Goal: Task Accomplishment & Management: Manage account settings

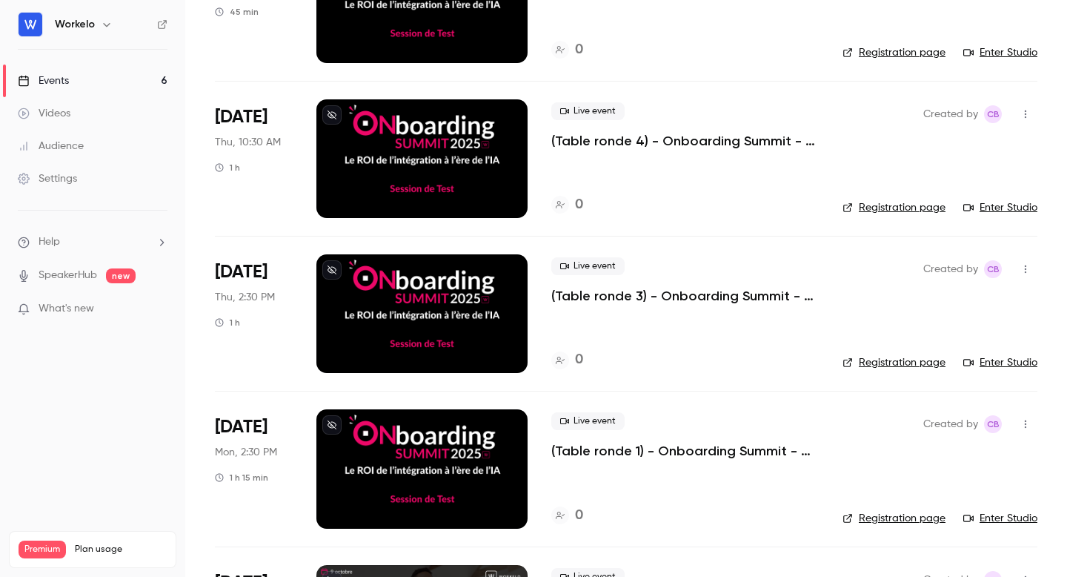
scroll to position [472, 0]
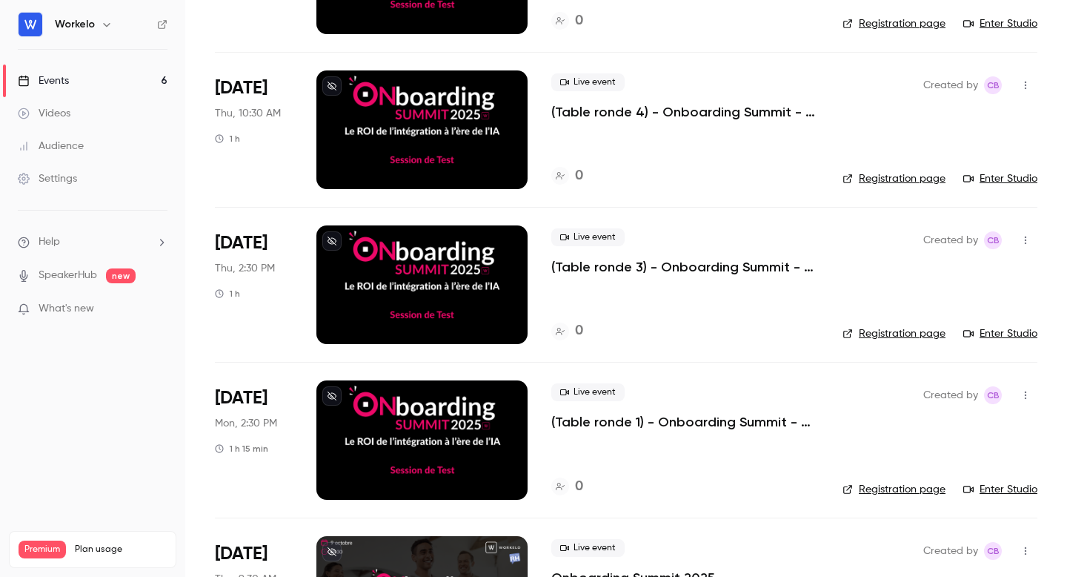
scroll to position [472, 0]
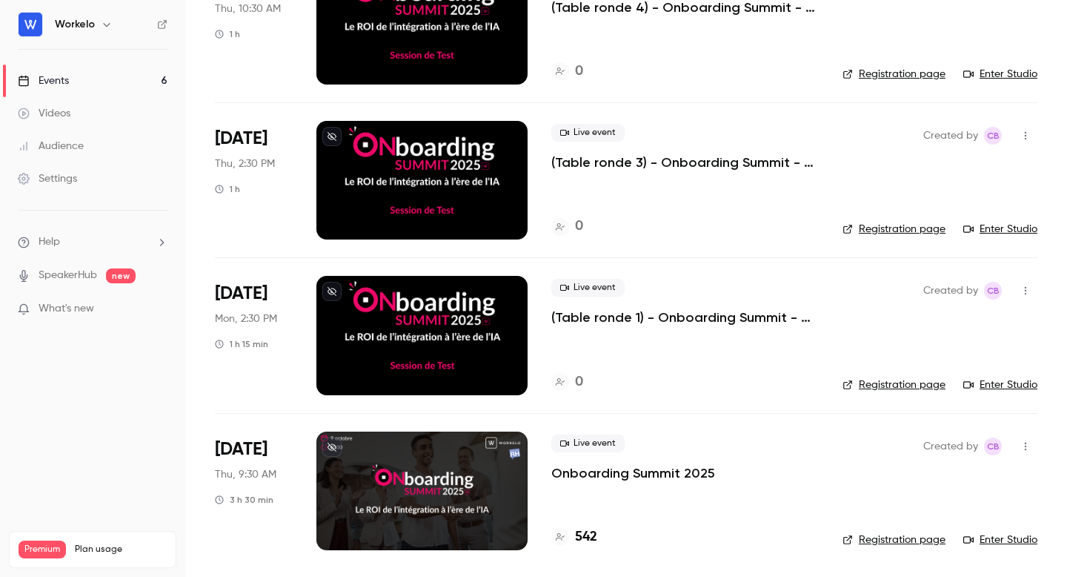
click at [506, 310] on div at bounding box center [421, 335] width 211 height 119
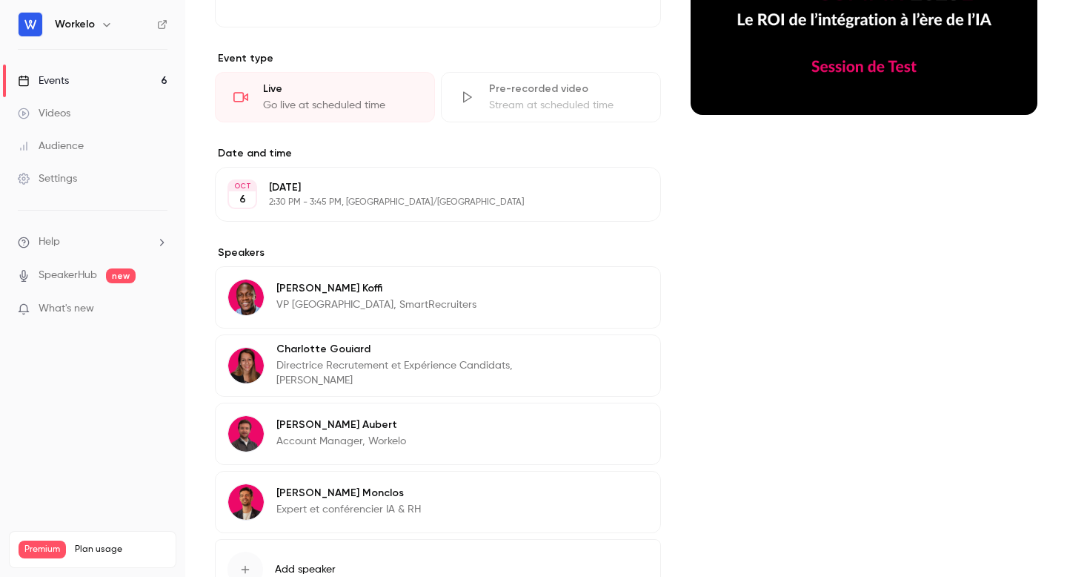
scroll to position [347, 0]
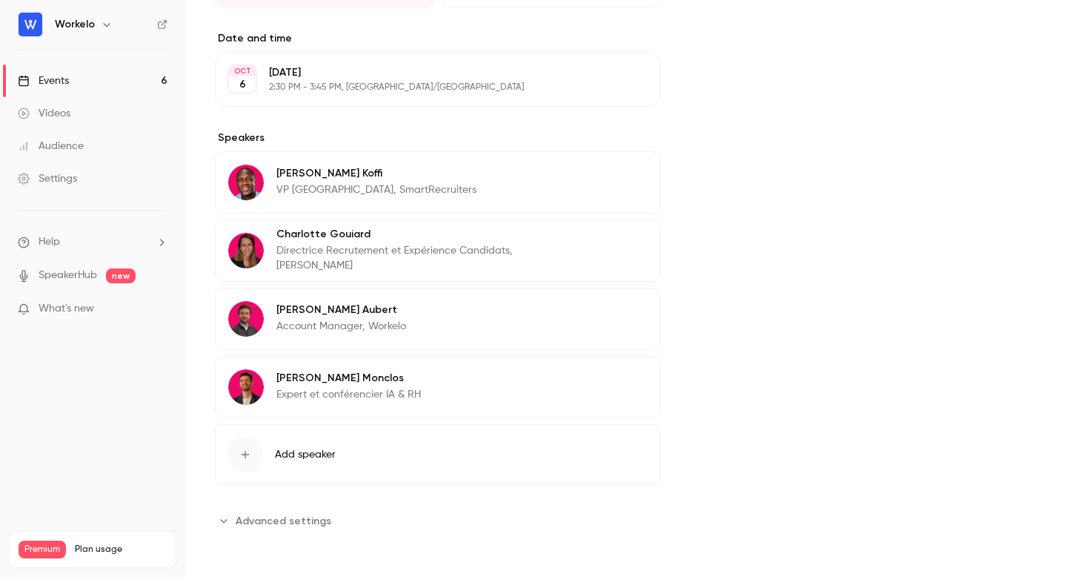
click at [236, 520] on span "Advanced settings" at bounding box center [284, 521] width 96 height 16
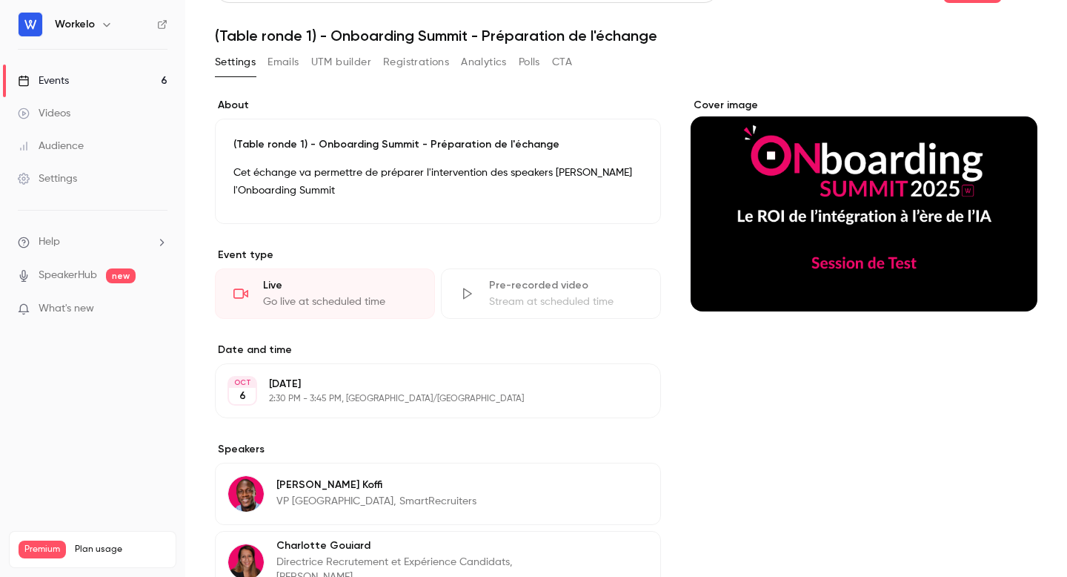
scroll to position [0, 0]
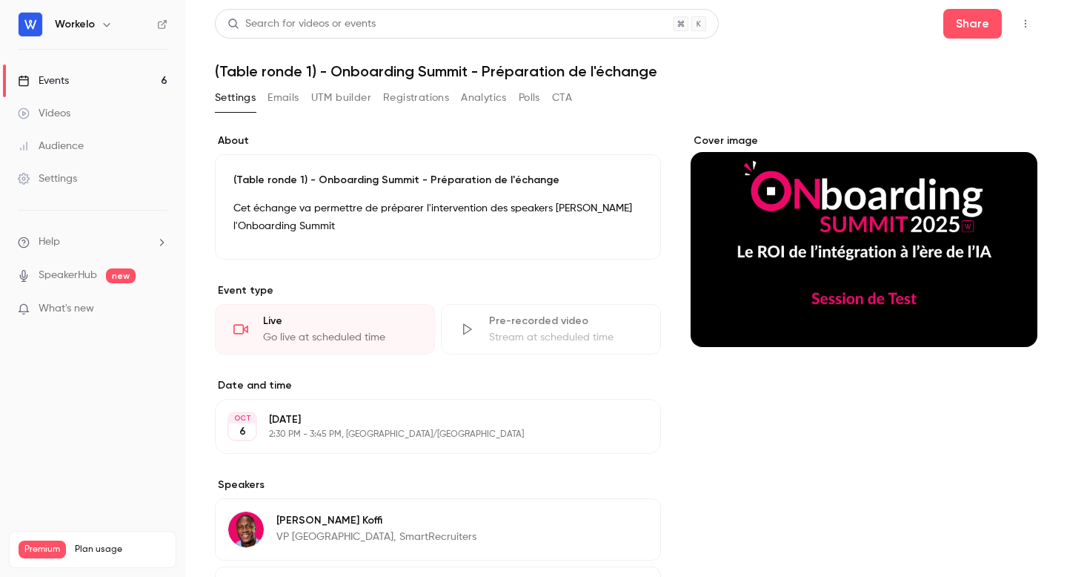
click at [542, 98] on div "Settings Emails UTM builder Registrations Analytics Polls CTA" at bounding box center [393, 98] width 357 height 24
click at [531, 98] on button "Polls" at bounding box center [529, 98] width 21 height 24
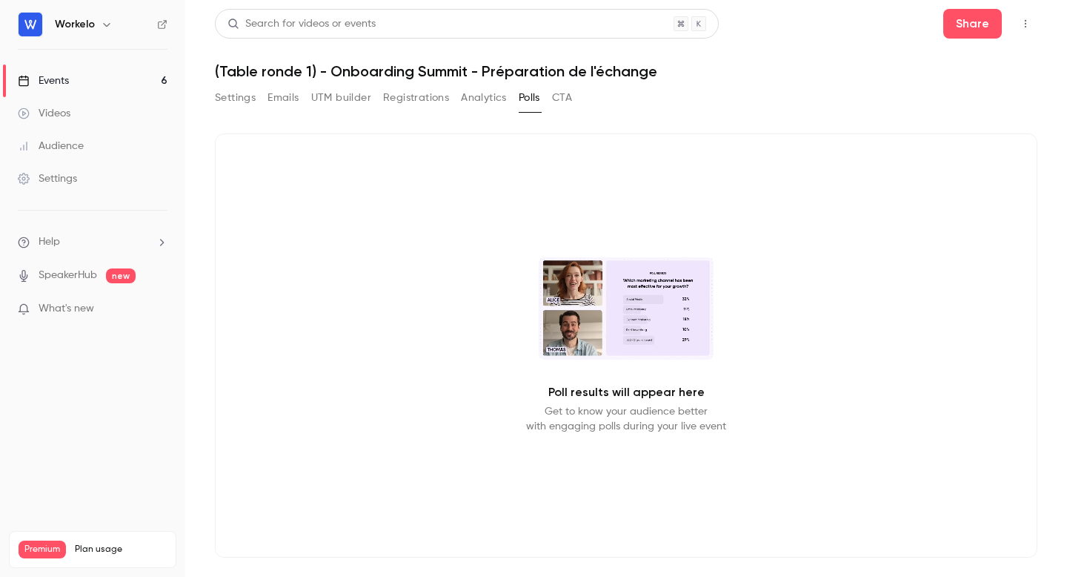
click at [549, 102] on div "Settings Emails UTM builder Registrations Analytics Polls CTA" at bounding box center [393, 98] width 357 height 24
click at [567, 102] on button "CTA" at bounding box center [562, 98] width 20 height 24
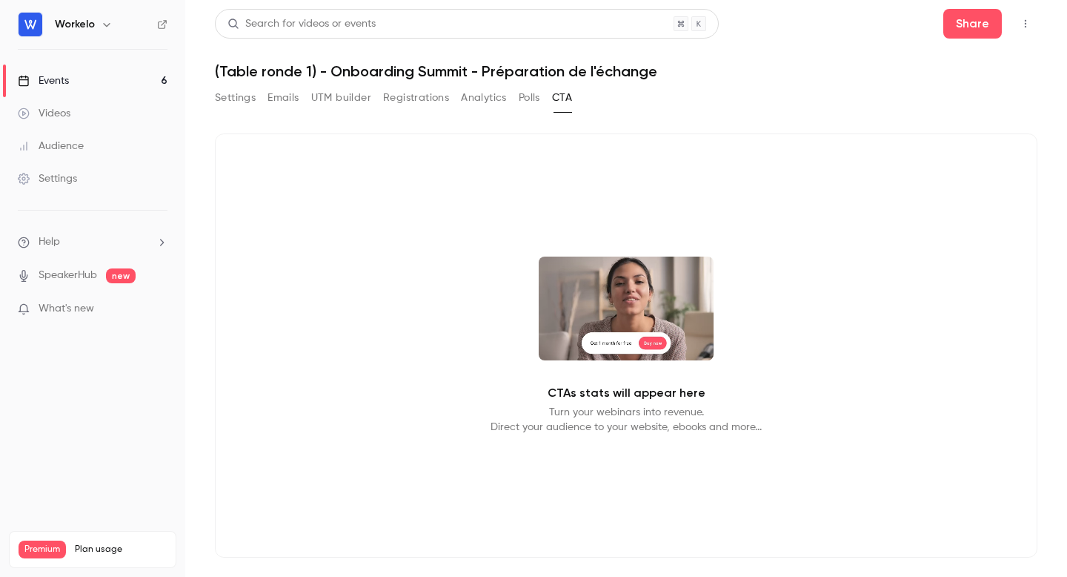
click at [282, 96] on button "Emails" at bounding box center [283, 98] width 31 height 24
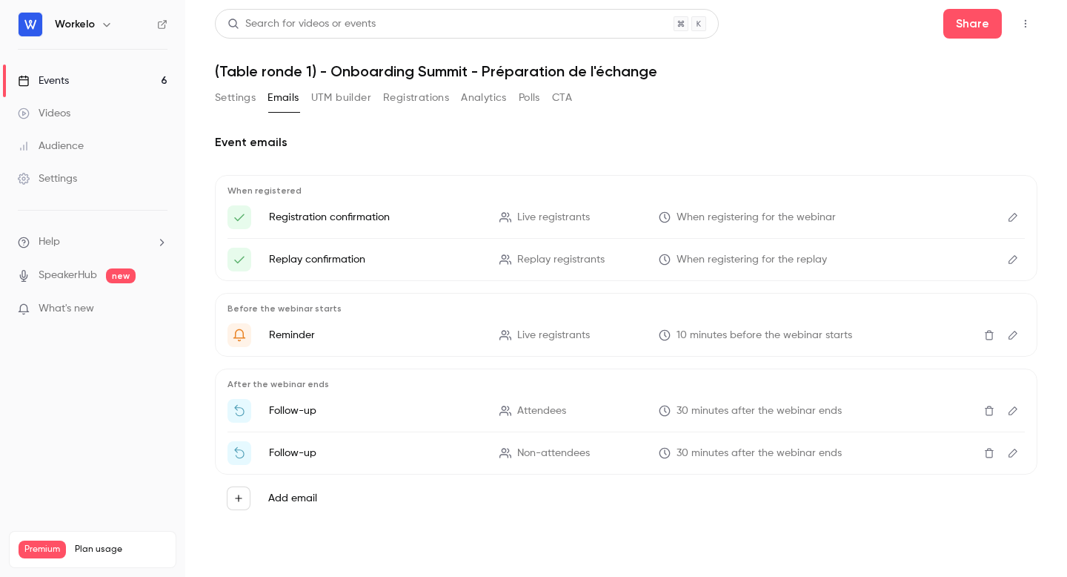
click at [336, 96] on button "UTM builder" at bounding box center [341, 98] width 60 height 24
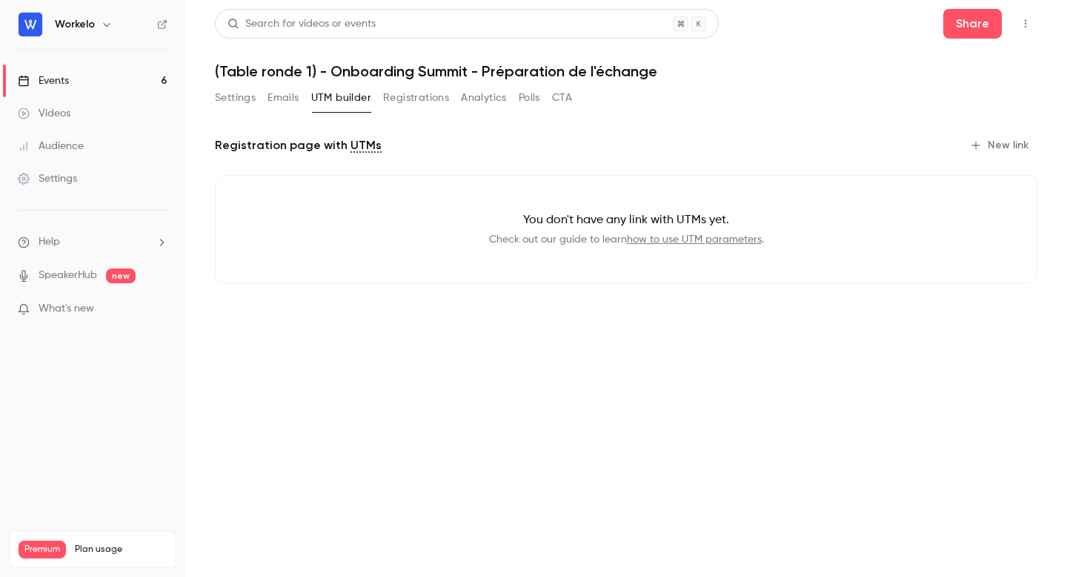
click at [394, 100] on button "Registrations" at bounding box center [416, 98] width 66 height 24
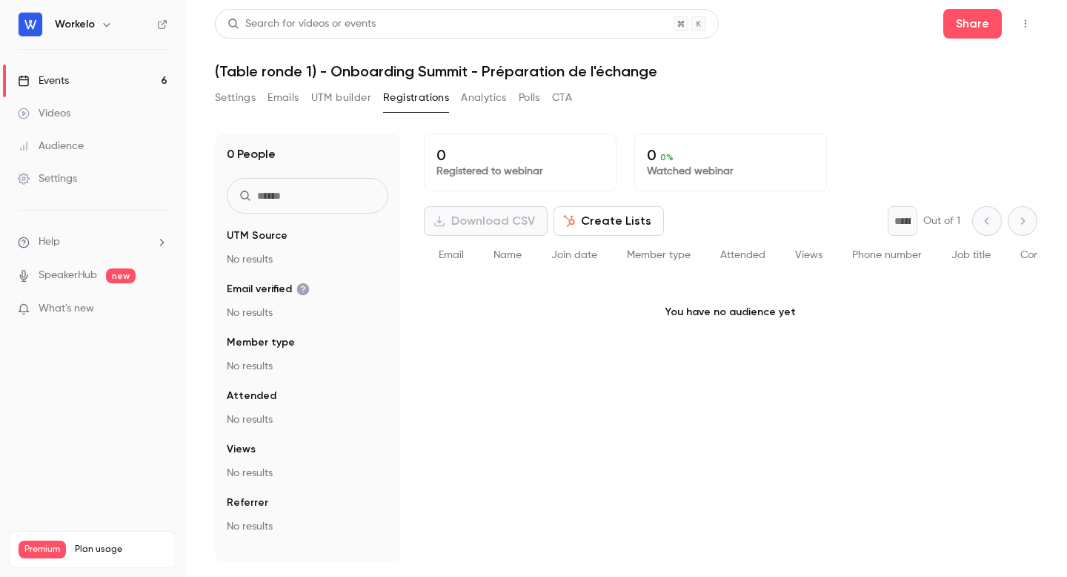
click at [107, 19] on icon "button" at bounding box center [107, 25] width 12 height 12
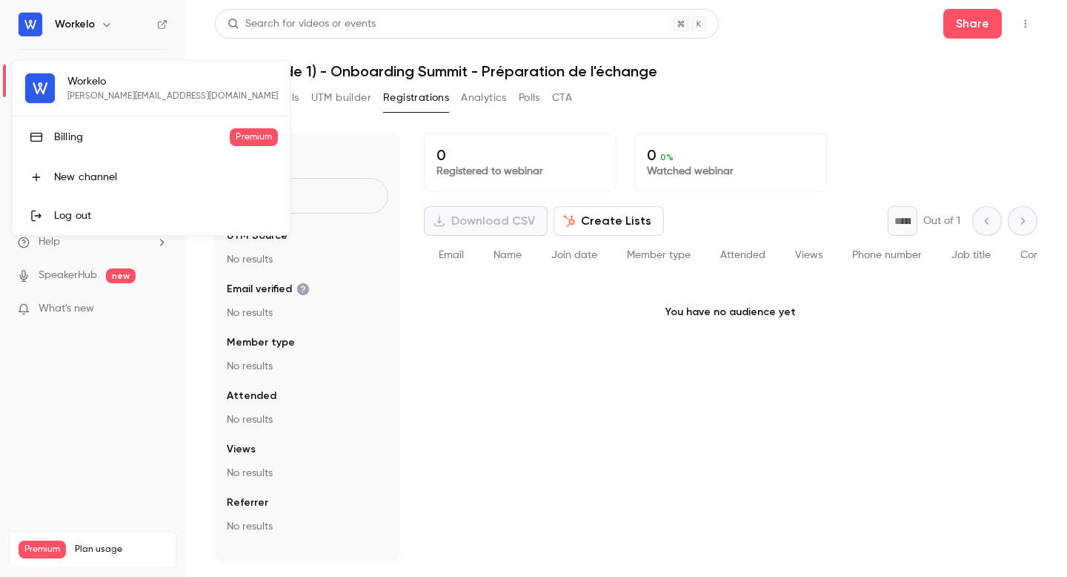
click at [119, 444] on div at bounding box center [533, 288] width 1067 height 577
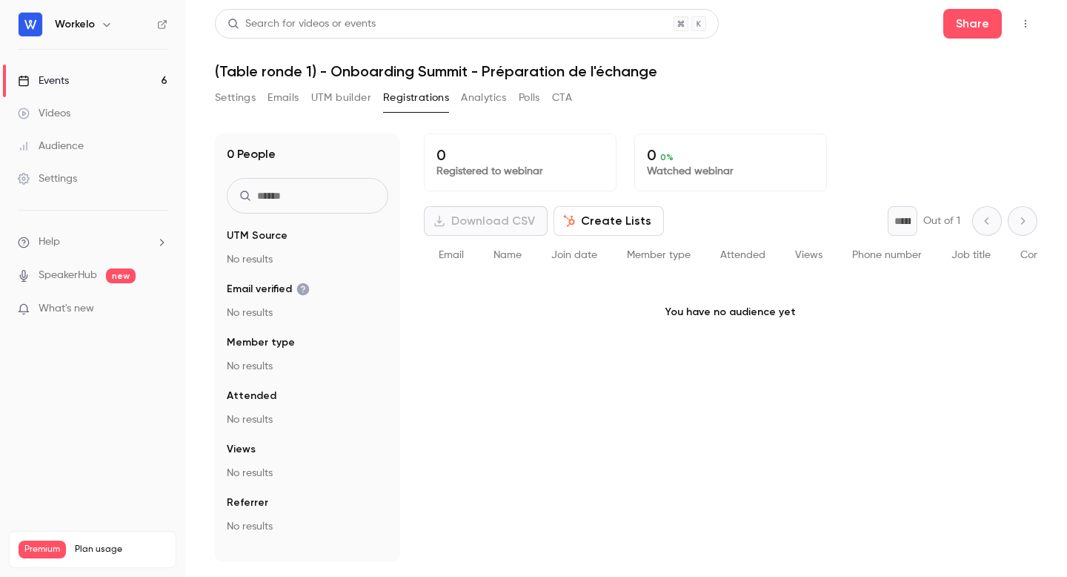
click at [235, 101] on button "Settings" at bounding box center [235, 98] width 41 height 24
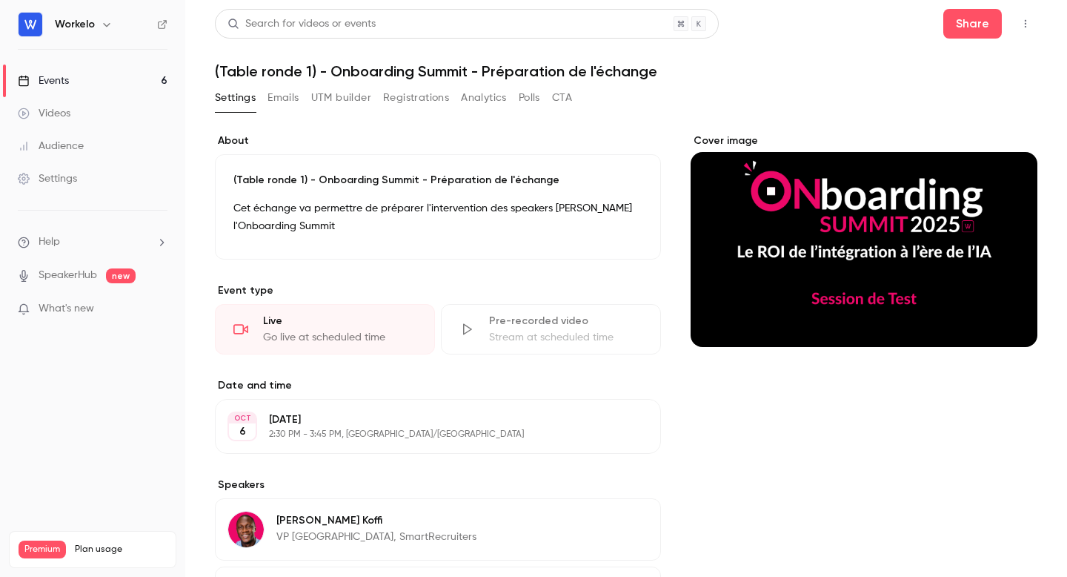
click at [1032, 27] on button "button" at bounding box center [1026, 24] width 24 height 24
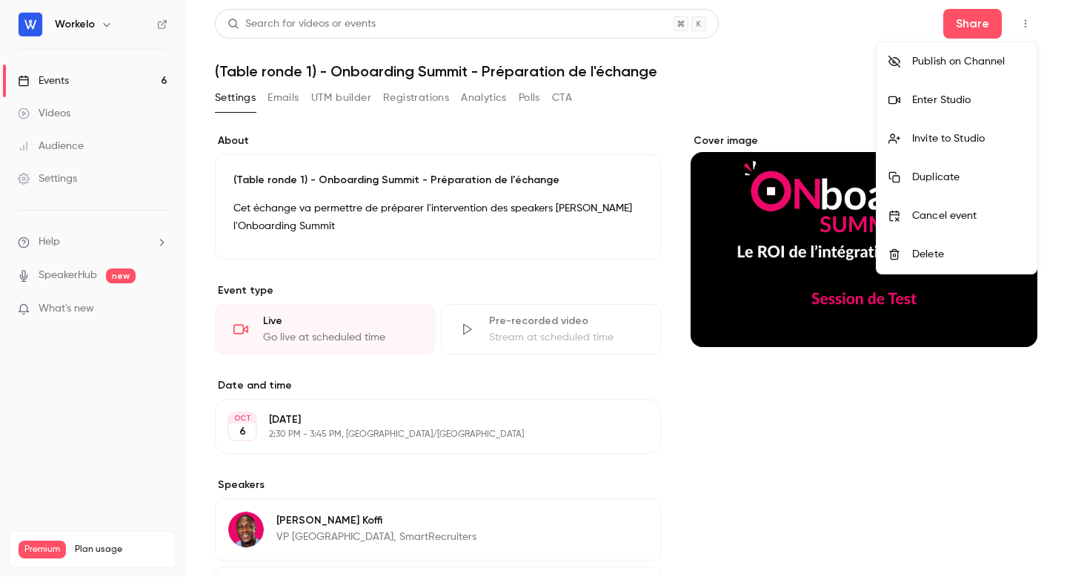
click at [121, 90] on div at bounding box center [533, 288] width 1067 height 577
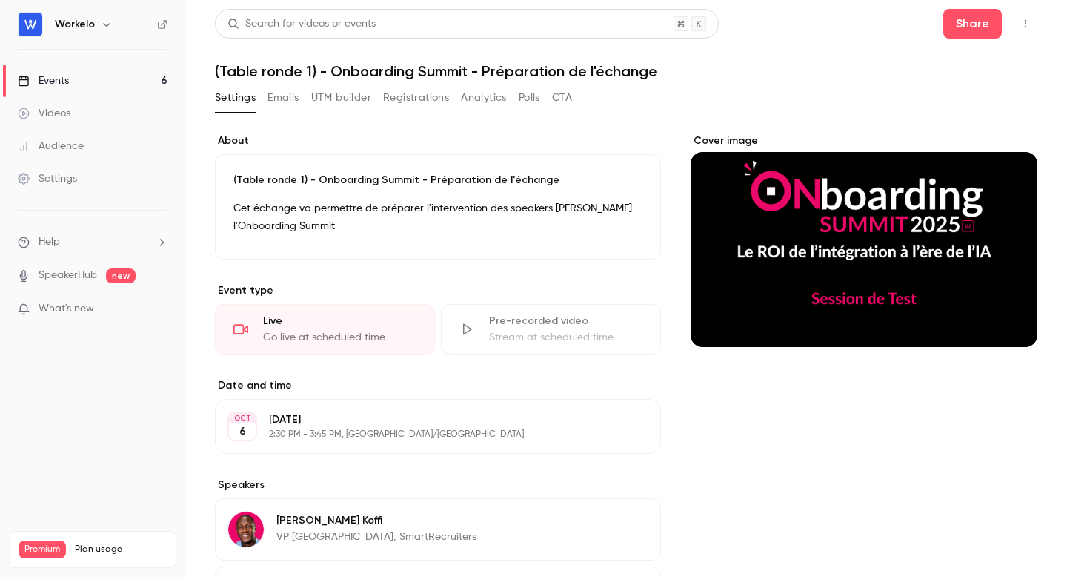
click at [65, 84] on div "Events" at bounding box center [43, 80] width 51 height 15
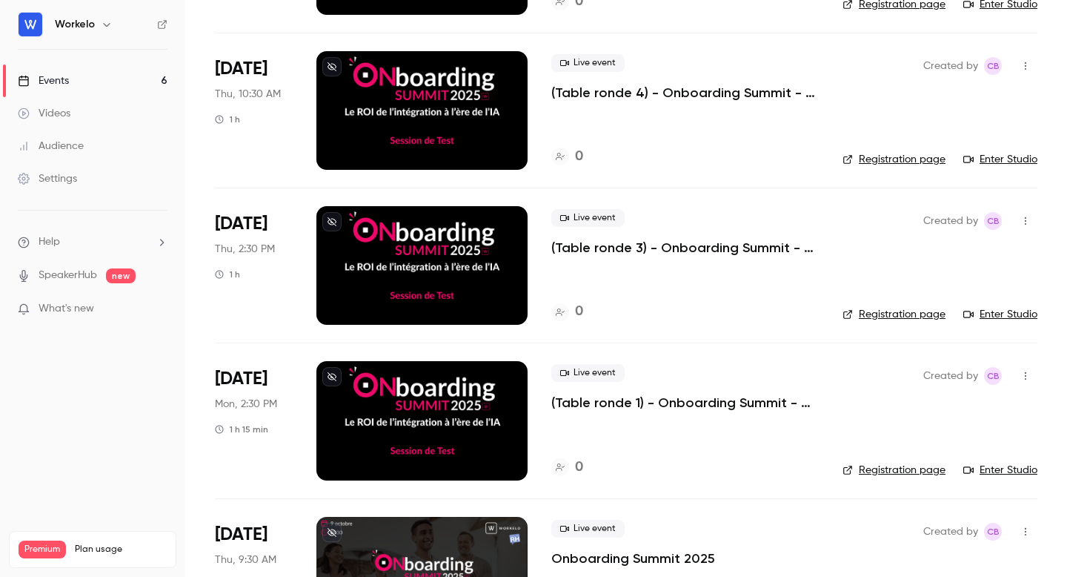
scroll to position [472, 0]
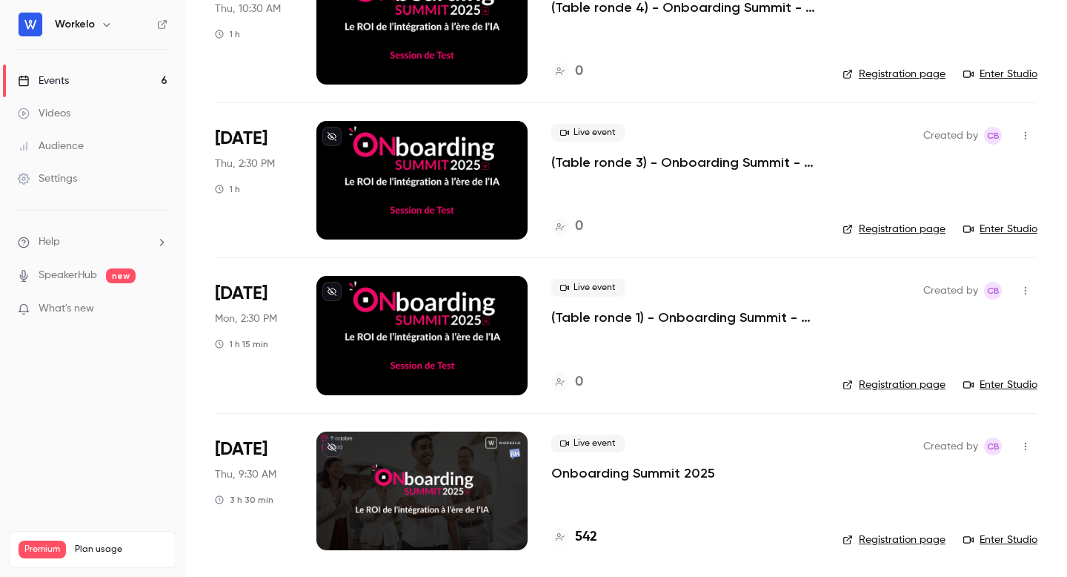
click at [465, 198] on div at bounding box center [421, 180] width 211 height 119
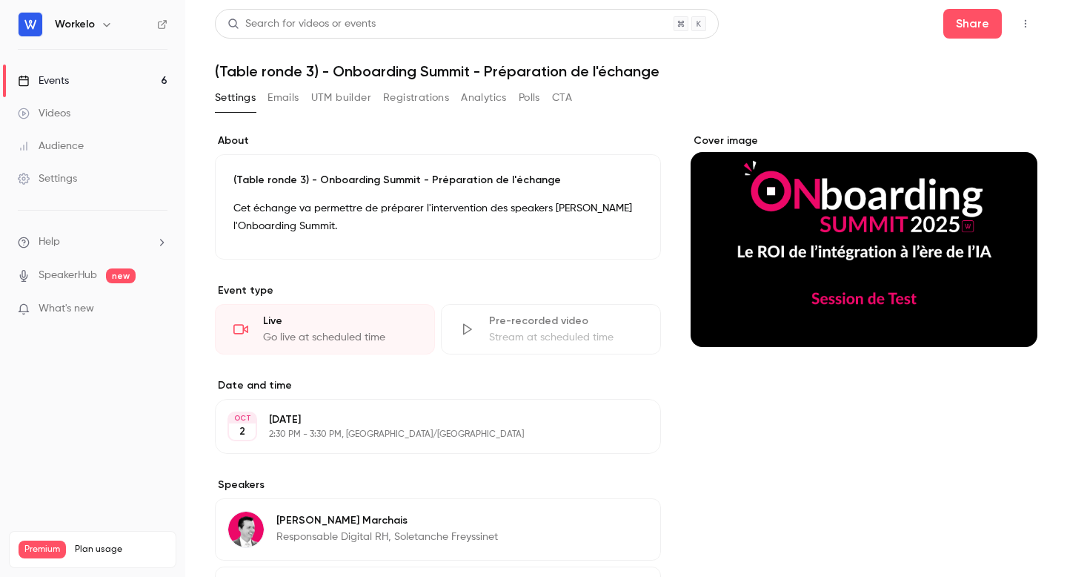
click at [1029, 31] on button "button" at bounding box center [1026, 24] width 24 height 24
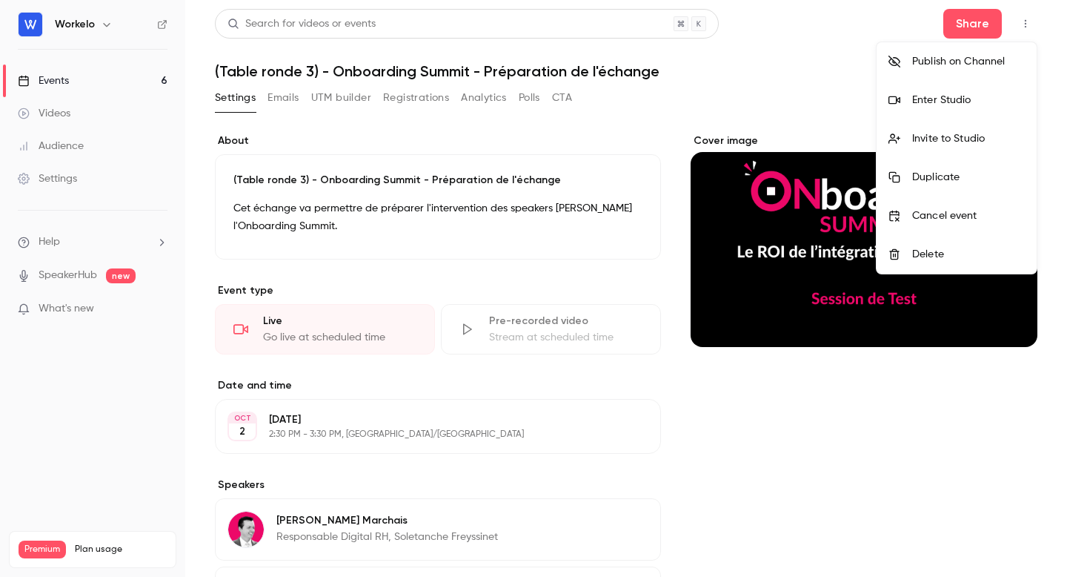
click at [62, 82] on div at bounding box center [533, 288] width 1067 height 577
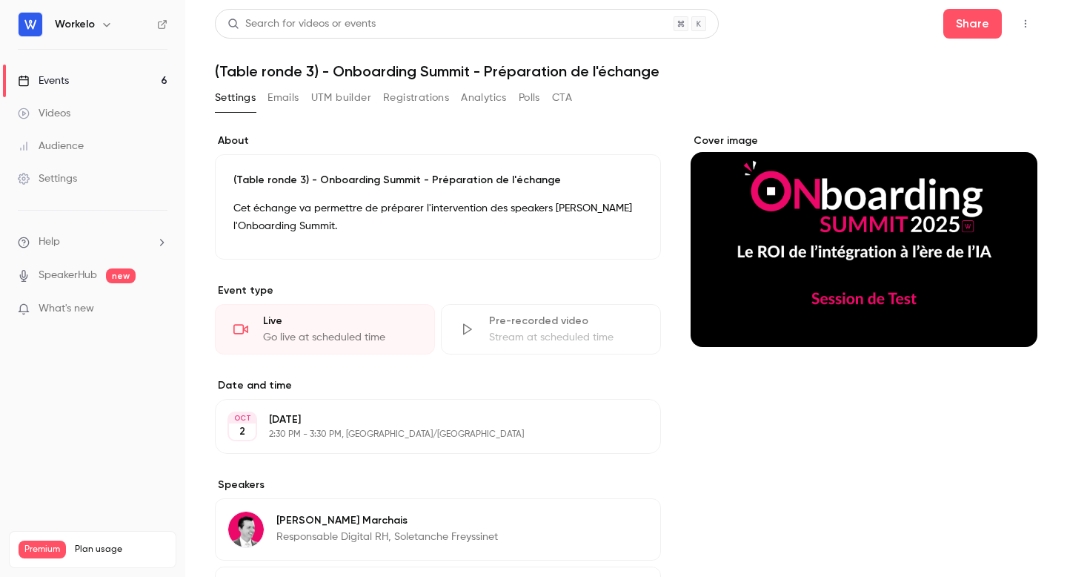
click at [45, 77] on div "Events" at bounding box center [43, 80] width 51 height 15
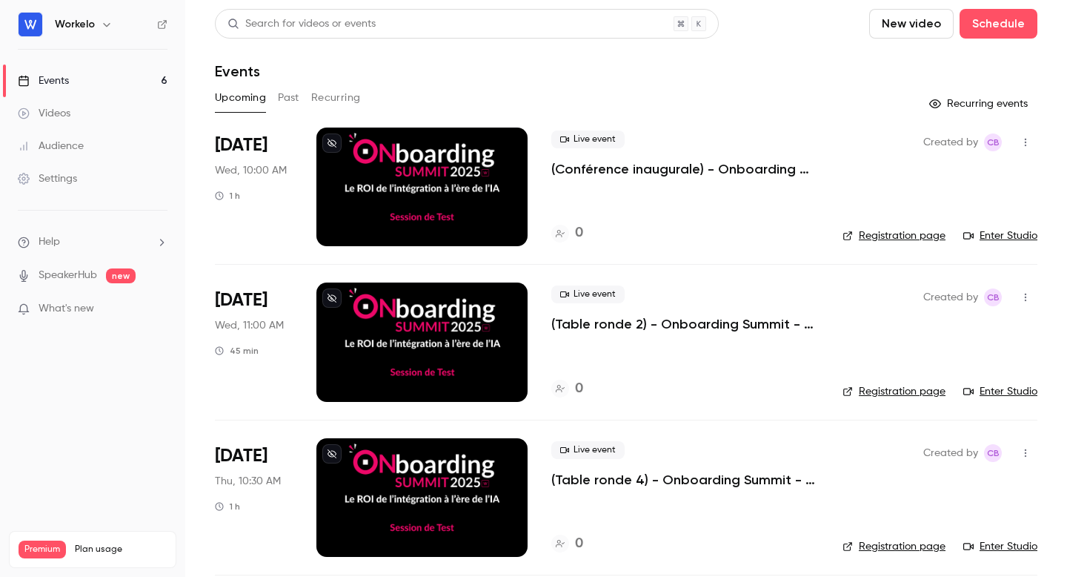
scroll to position [472, 0]
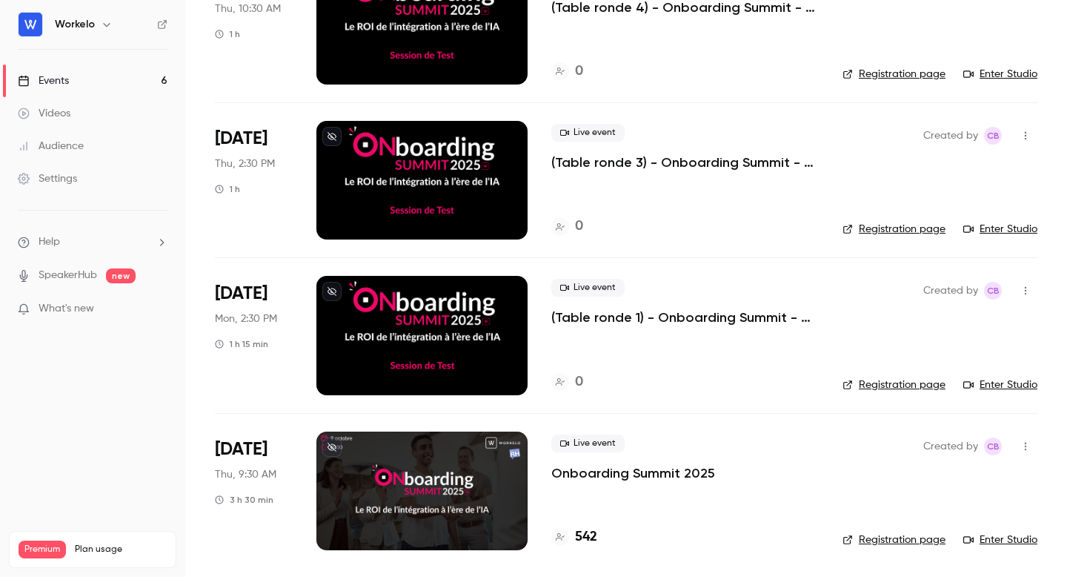
click at [612, 487] on div "Live event Onboarding Summit 2025 542" at bounding box center [685, 490] width 268 height 119
click at [600, 469] on p "Onboarding Summit 2025" at bounding box center [633, 473] width 164 height 18
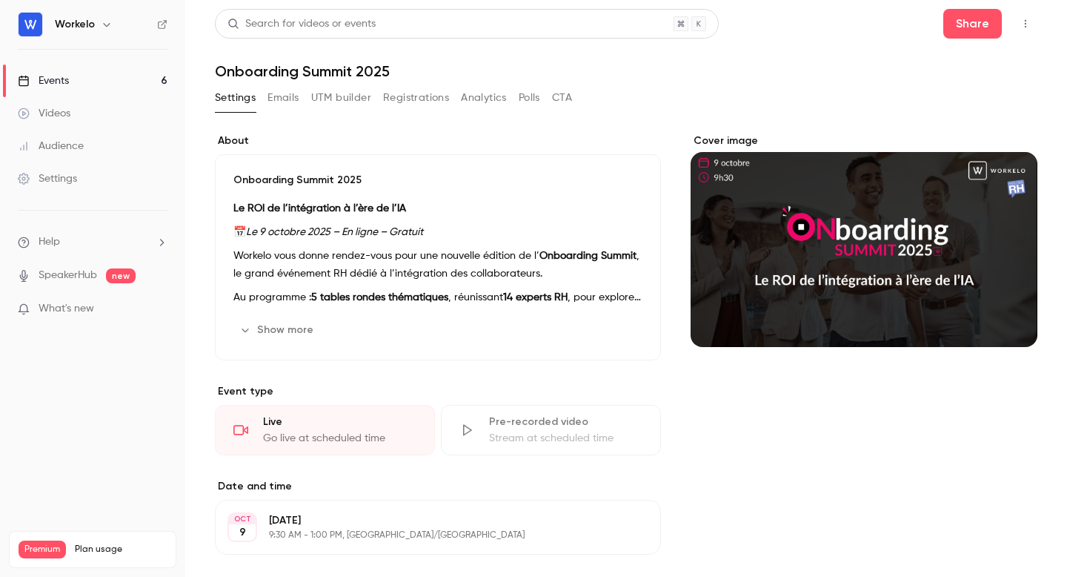
click at [1027, 32] on button "button" at bounding box center [1026, 24] width 24 height 24
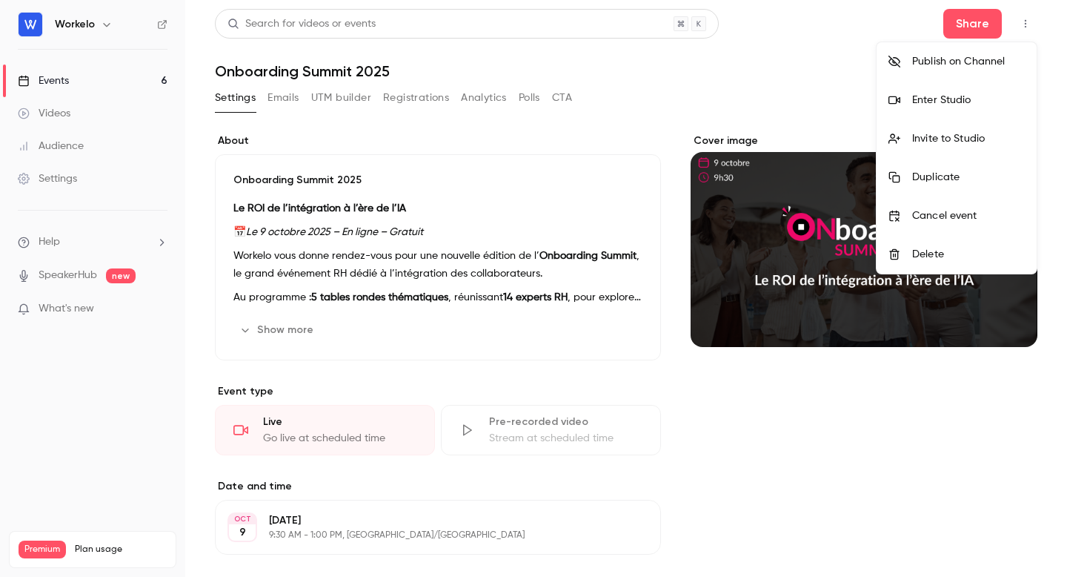
click at [740, 80] on div at bounding box center [533, 288] width 1067 height 577
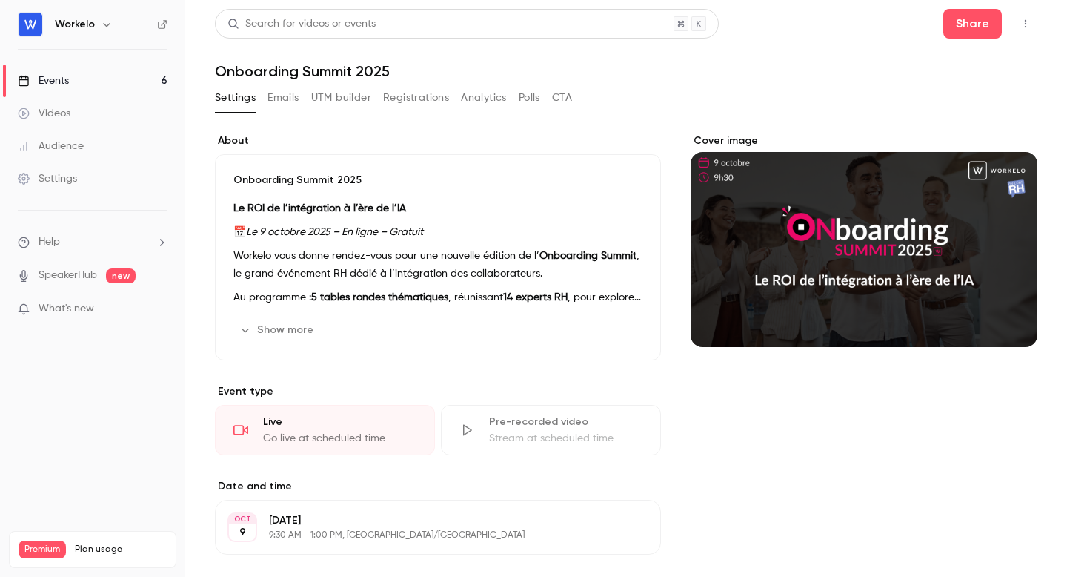
click at [29, 27] on img at bounding box center [31, 25] width 24 height 24
click at [56, 122] on link "Videos" at bounding box center [92, 113] width 185 height 33
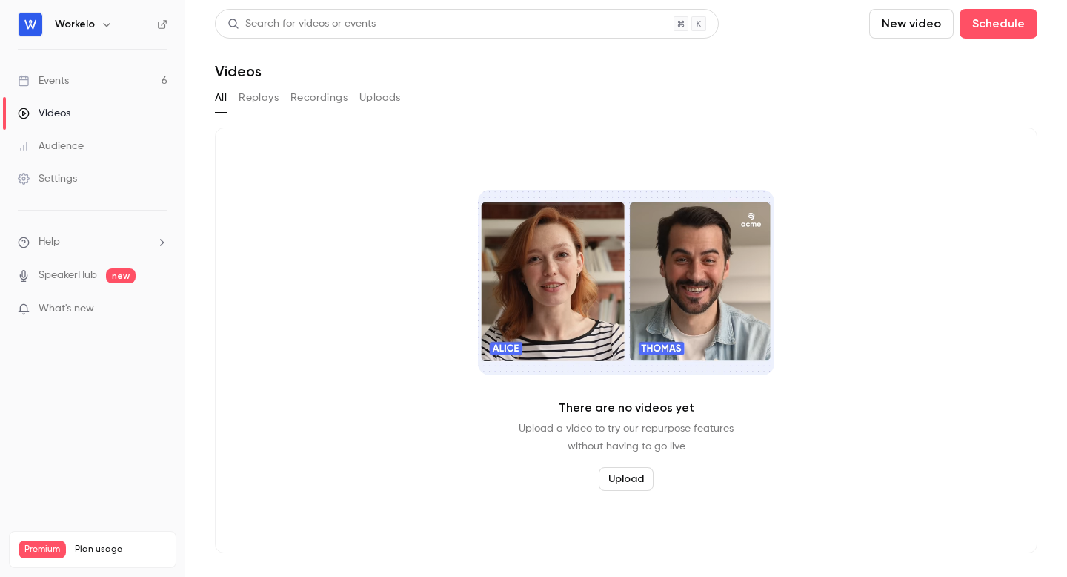
click at [253, 102] on button "Replays" at bounding box center [259, 98] width 40 height 24
click at [51, 176] on div "Settings" at bounding box center [47, 178] width 59 height 15
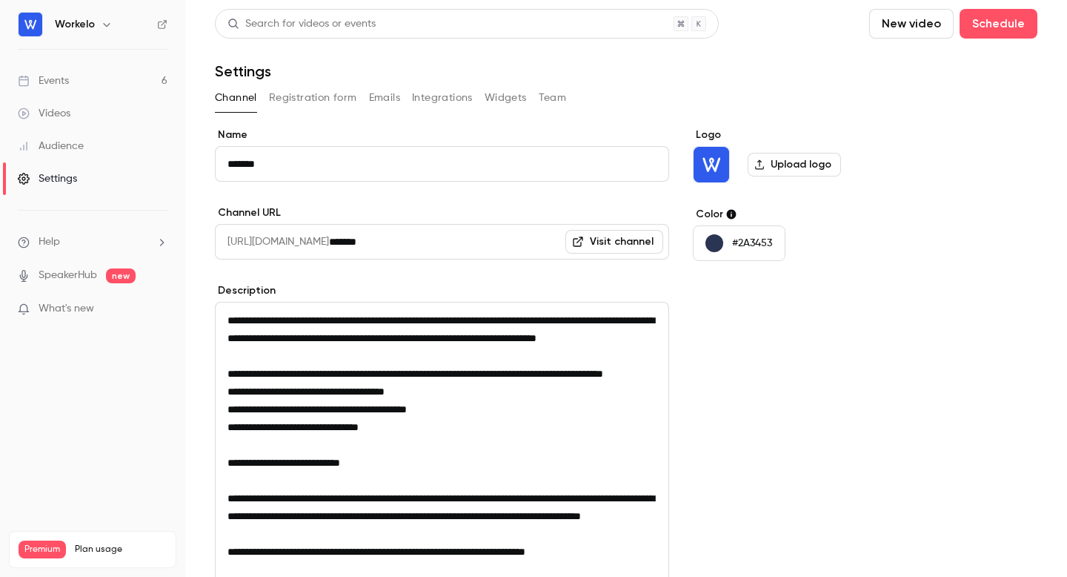
click at [56, 148] on div "Audience" at bounding box center [51, 146] width 66 height 15
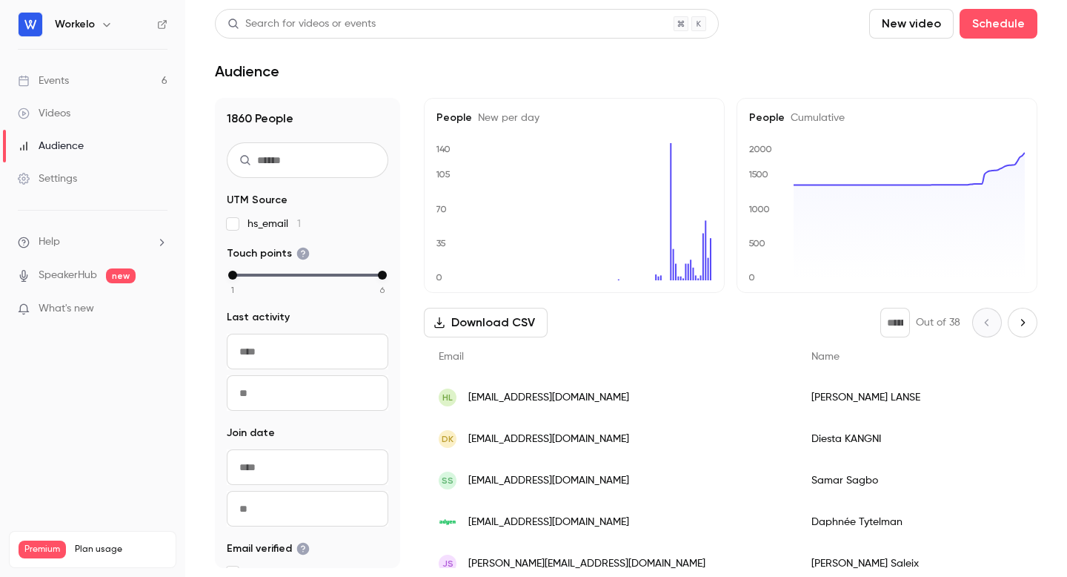
click at [165, 21] on icon at bounding box center [162, 24] width 10 height 10
click at [84, 76] on link "Events 6" at bounding box center [92, 80] width 185 height 33
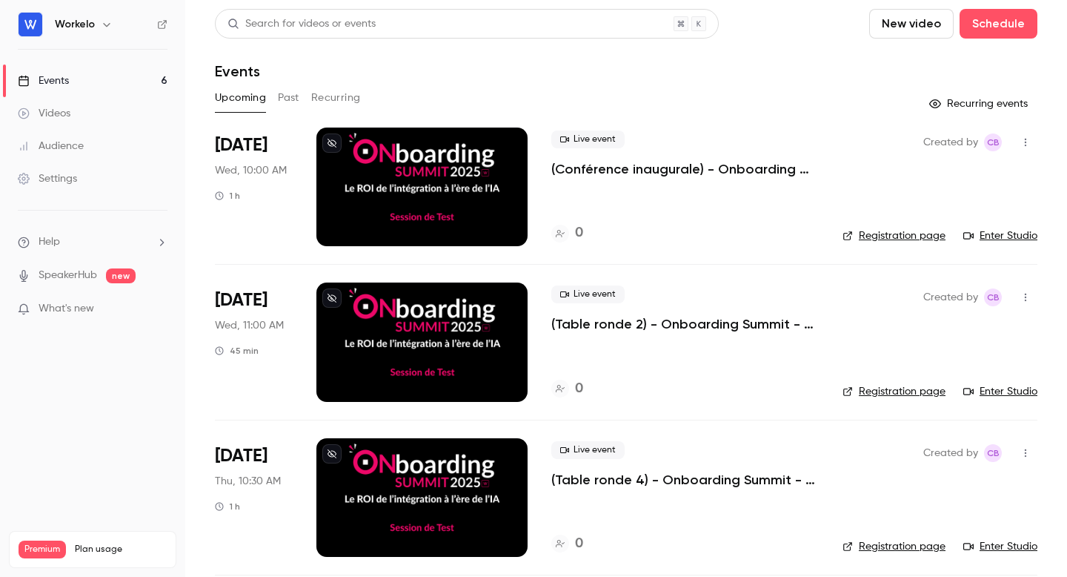
scroll to position [472, 0]
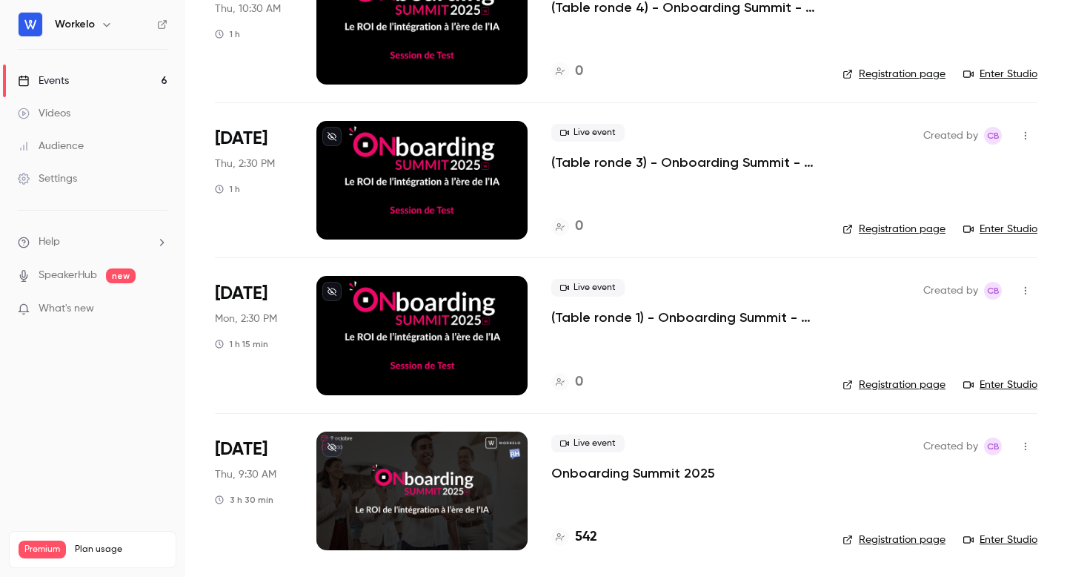
click at [620, 472] on p "Onboarding Summit 2025" at bounding box center [633, 473] width 164 height 18
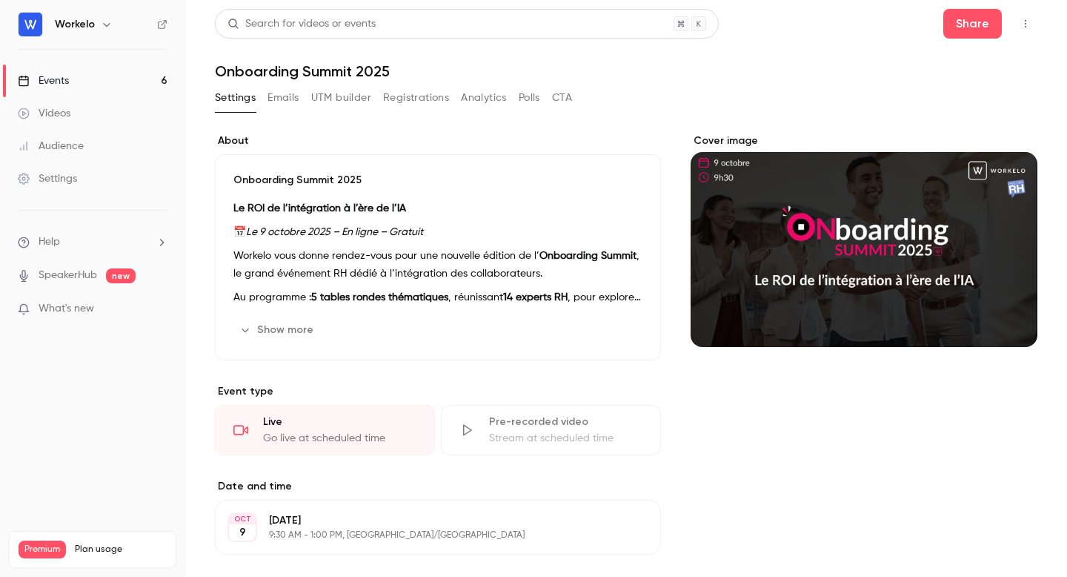
click at [1027, 21] on icon "button" at bounding box center [1026, 24] width 12 height 10
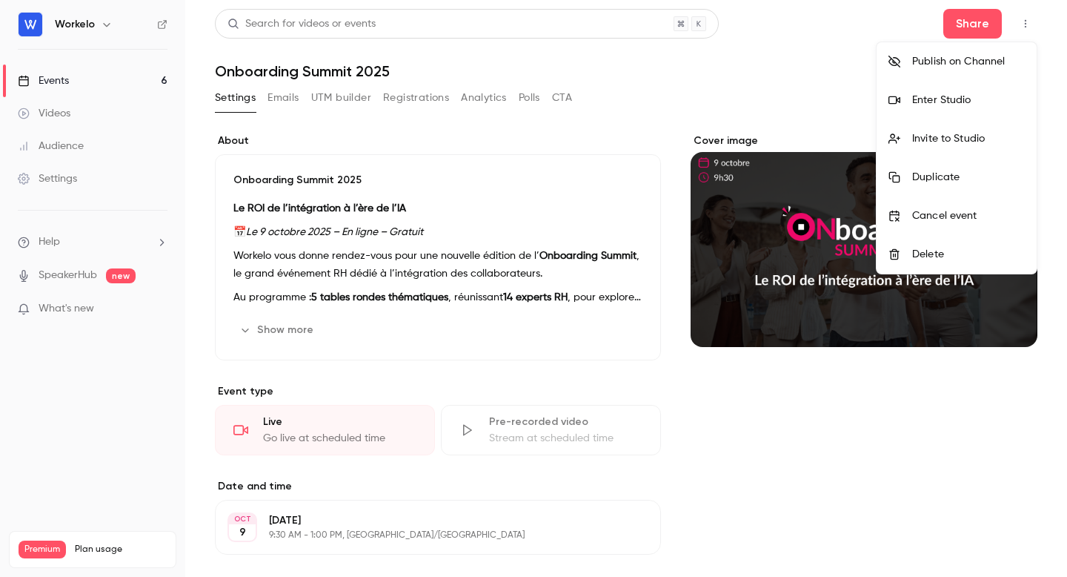
click at [950, 67] on div "Publish on Channel" at bounding box center [968, 61] width 113 height 15
